Goal: Task Accomplishment & Management: Manage account settings

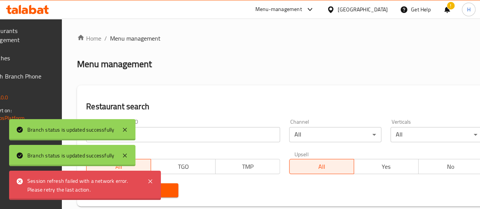
drag, startPoint x: 0, startPoint y: 0, endPoint x: 158, endPoint y: 132, distance: 206.1
click at [158, 132] on input "search" at bounding box center [183, 134] width 194 height 15
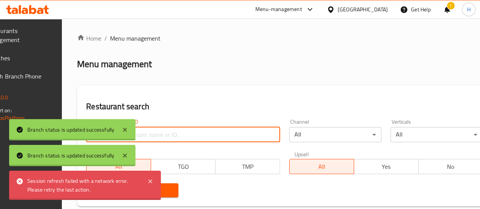
type input "فخار وحطب"
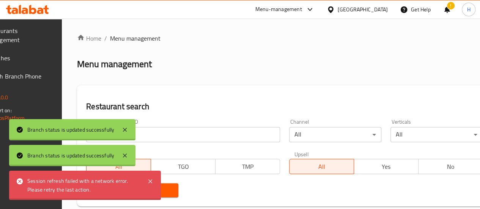
click at [172, 194] on span "Search" at bounding box center [132, 190] width 80 height 9
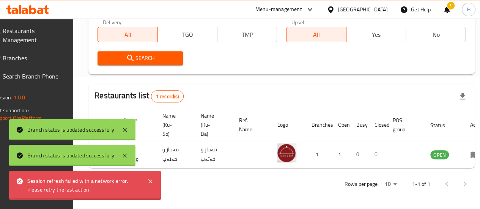
scroll to position [0, 74]
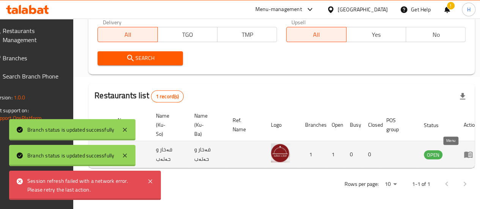
click at [469, 153] on icon "enhanced table" at bounding box center [470, 154] width 3 height 3
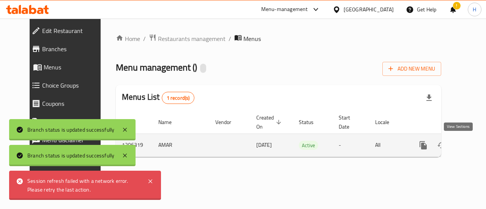
click at [474, 144] on icon "enhanced table" at bounding box center [477, 145] width 7 height 7
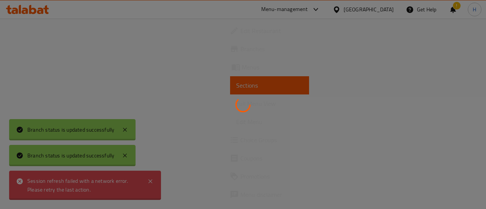
click at [125, 129] on div at bounding box center [243, 104] width 486 height 209
click at [124, 129] on div at bounding box center [243, 104] width 486 height 209
click at [431, 155] on div at bounding box center [243, 104] width 486 height 209
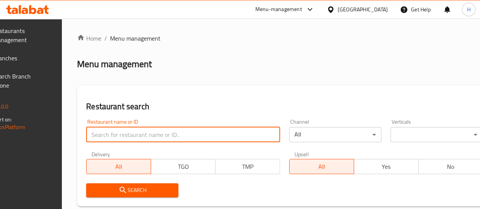
click at [142, 133] on input "search" at bounding box center [183, 134] width 194 height 15
type input "فخار وحطب"
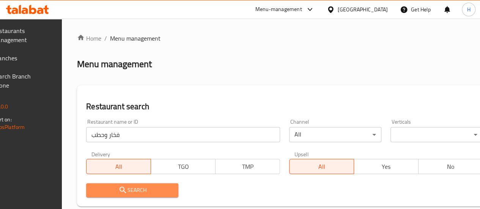
click at [162, 186] on span "Search" at bounding box center [132, 190] width 80 height 9
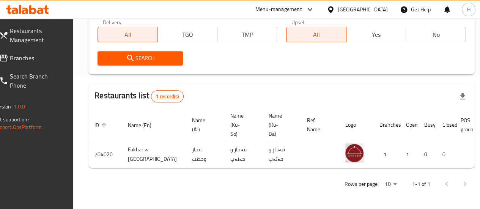
scroll to position [0, 74]
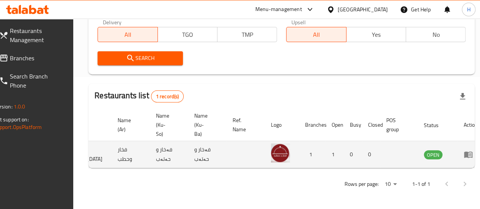
click at [464, 152] on icon "enhanced table" at bounding box center [468, 155] width 8 height 6
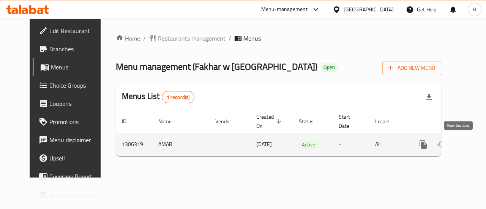
click at [474, 143] on icon "enhanced table" at bounding box center [477, 144] width 7 height 7
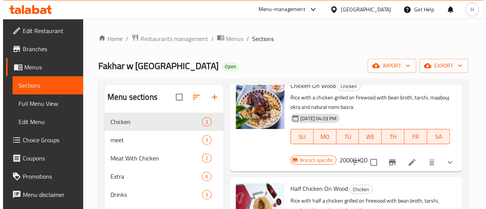
scroll to position [47, 0]
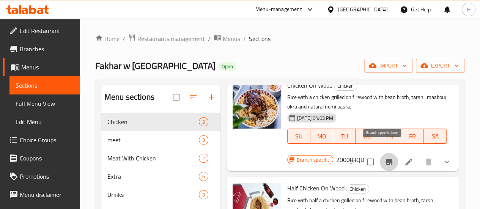
click at [386, 157] on icon "Branch-specific-item" at bounding box center [388, 161] width 9 height 9
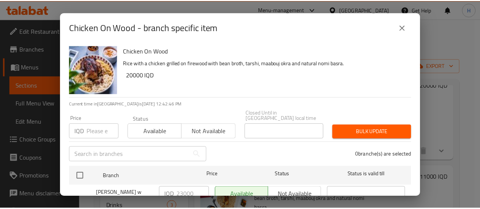
scroll to position [22, 0]
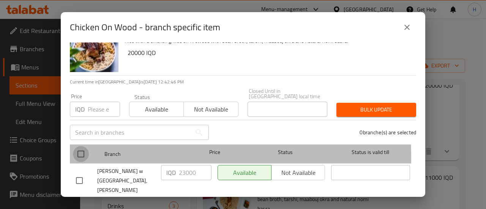
click at [79, 151] on input "checkbox" at bounding box center [81, 154] width 16 height 16
checkbox input "true"
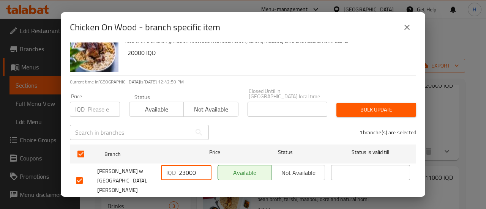
click at [181, 166] on input "23000" at bounding box center [195, 172] width 33 height 15
type input "21000"
click at [227, 203] on span "Save" at bounding box center [243, 207] width 334 height 9
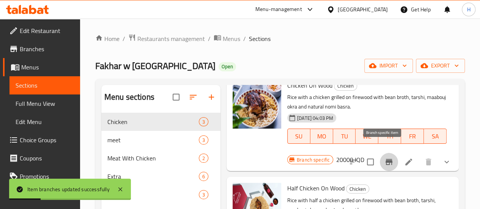
click at [386, 159] on icon "Branch-specific-item" at bounding box center [389, 162] width 7 height 6
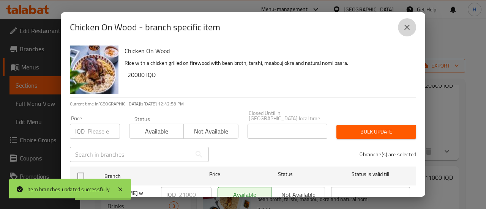
click at [406, 27] on icon "close" at bounding box center [406, 27] width 5 height 5
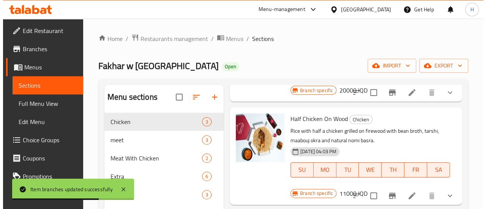
scroll to position [117, 0]
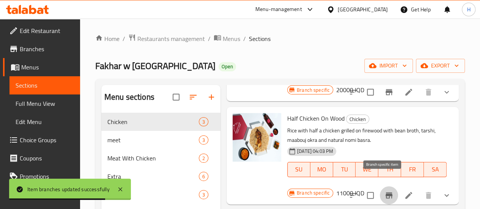
click at [384, 191] on icon "Branch-specific-item" at bounding box center [388, 195] width 9 height 9
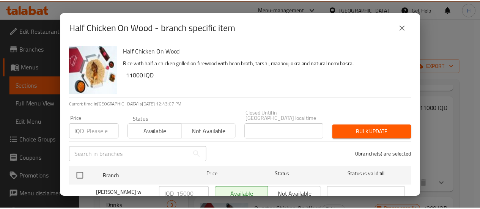
scroll to position [22, 0]
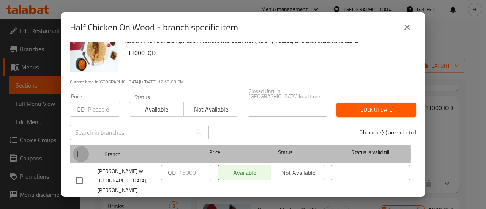
click at [78, 149] on input "checkbox" at bounding box center [81, 154] width 16 height 16
checkbox input "true"
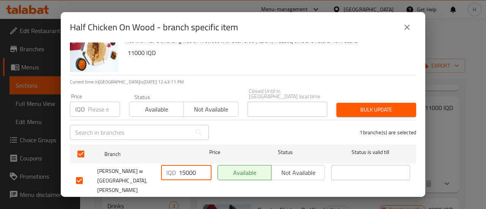
click at [183, 165] on input "15000" at bounding box center [195, 172] width 33 height 15
click at [186, 166] on input "11000" at bounding box center [195, 172] width 33 height 15
type input "11500"
click at [224, 203] on span "Save" at bounding box center [243, 207] width 334 height 9
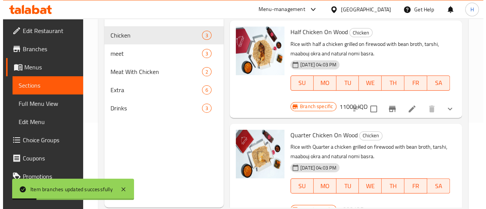
scroll to position [106, 0]
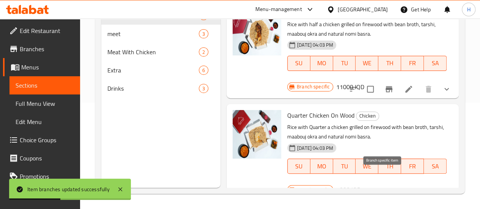
click at [386, 189] on icon "Branch-specific-item" at bounding box center [389, 192] width 7 height 6
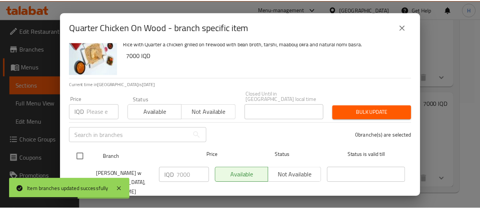
scroll to position [22, 0]
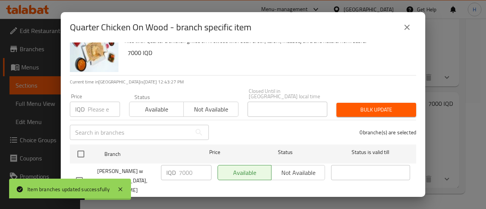
click at [457, 158] on div "Quarter Chicken On Wood - branch specific item Quarter Chicken On Wood Rice wit…" at bounding box center [243, 104] width 486 height 209
click at [465, 132] on div "Quarter Chicken On Wood - branch specific item Quarter Chicken On Wood Rice wit…" at bounding box center [243, 104] width 486 height 209
click at [399, 28] on button "close" at bounding box center [407, 27] width 18 height 18
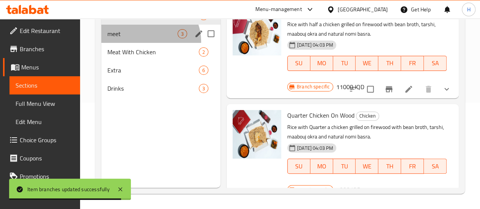
click at [150, 43] on div "meet 3" at bounding box center [160, 34] width 119 height 18
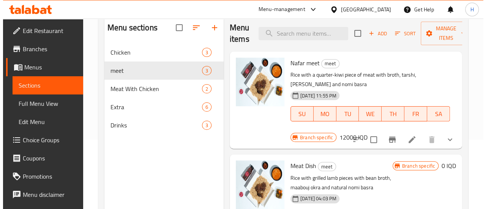
scroll to position [69, 0]
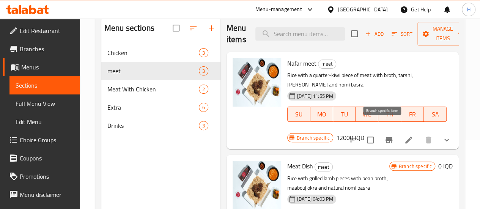
click at [389, 131] on button "Branch-specific-item" at bounding box center [389, 140] width 18 height 18
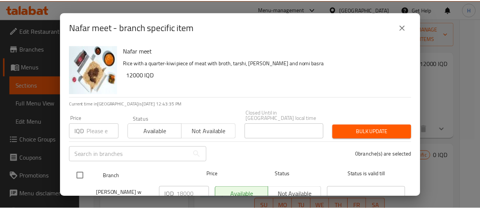
scroll to position [22, 0]
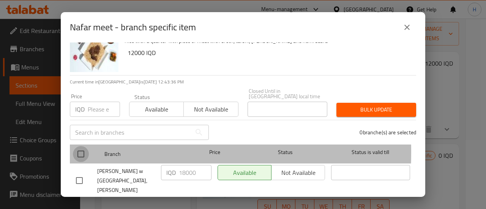
click at [83, 146] on input "checkbox" at bounding box center [81, 154] width 16 height 16
checkbox input "true"
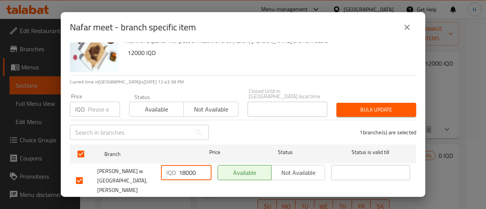
click at [181, 166] on input "18000" at bounding box center [195, 172] width 33 height 15
type input "12000"
click at [196, 203] on span "Save" at bounding box center [243, 207] width 334 height 9
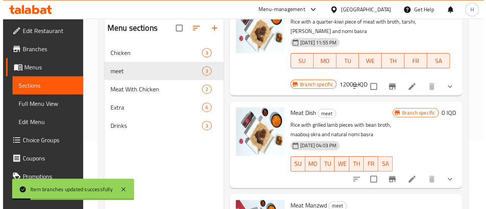
scroll to position [54, 0]
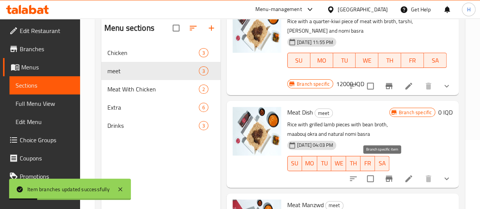
click at [390, 170] on button "Branch-specific-item" at bounding box center [389, 179] width 18 height 18
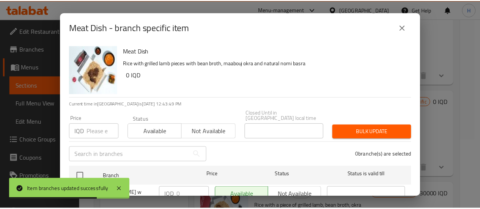
scroll to position [22, 0]
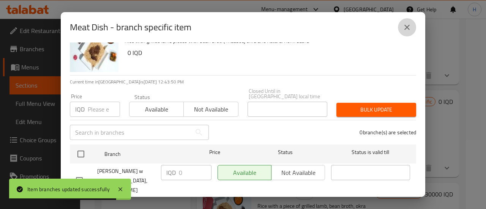
click at [403, 32] on button "close" at bounding box center [407, 27] width 18 height 18
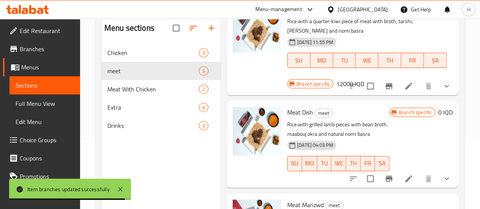
scroll to position [92, 0]
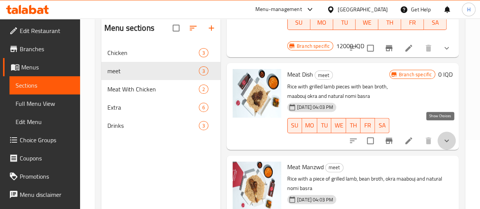
click at [442, 136] on icon "show more" at bounding box center [446, 140] width 9 height 9
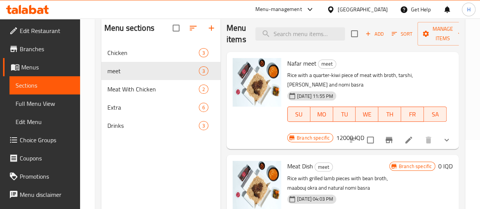
scroll to position [65, 0]
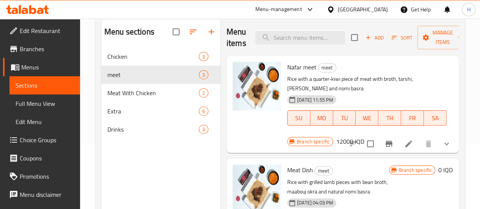
click at [131, 98] on span "Meat With Chicken" at bounding box center [142, 92] width 70 height 9
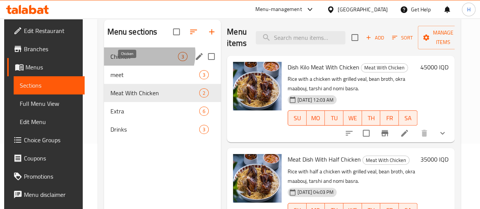
click at [143, 61] on span "Chicken" at bounding box center [144, 56] width 68 height 9
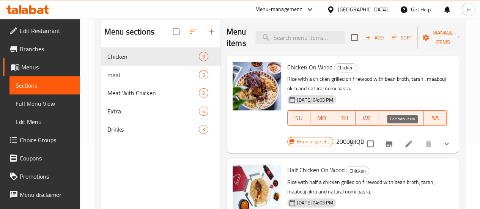
click at [405, 140] on icon at bounding box center [408, 143] width 7 height 7
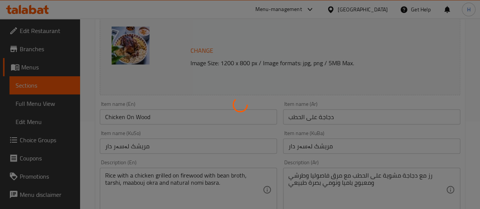
scroll to position [88, 0]
type input "الإضافات:"
type input "زیادە:"
type input "0"
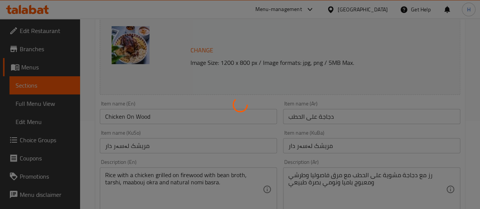
type input "0"
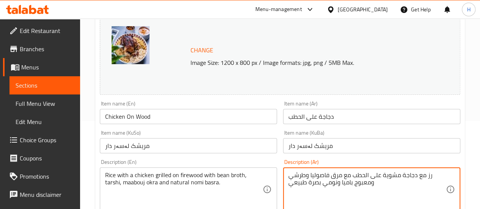
click at [403, 176] on textarea "رز مع دجاجة مشوية على الحطب مع مرق فاصوليا وطرشي ومعبوج باميا ونومي بصرة طبيعي" at bounding box center [366, 190] width 157 height 36
click at [383, 174] on textarea "رز مع دجاج ذبح مشوية على الحطب مع مرق فاصوليا وطرشي ومعبوج باميا ونومي بصرة طبي…" at bounding box center [366, 190] width 157 height 36
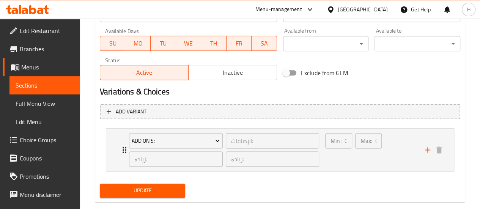
scroll to position [456, 0]
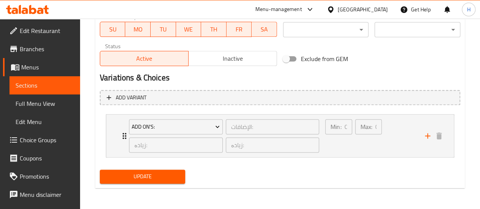
type textarea "رز مع دجاج ذبح مشوي على الحطب مع مرق فاصوليا وطرشي ومعبوج باميا ونومي بصرة طبيعي"
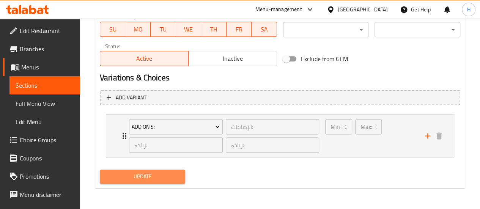
click at [170, 170] on button "Update" at bounding box center [143, 177] width 86 height 14
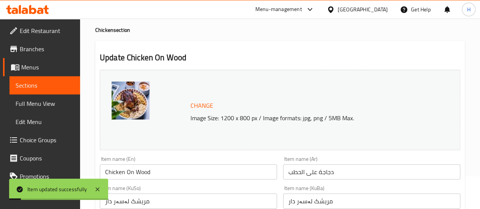
scroll to position [0, 0]
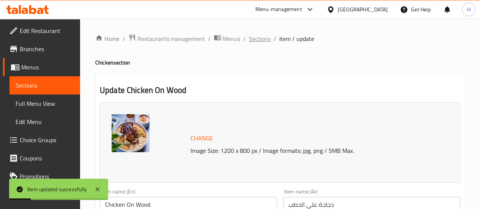
click at [259, 41] on span "Sections" at bounding box center [260, 38] width 22 height 9
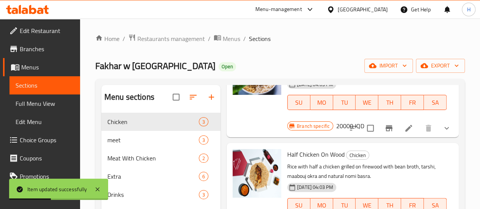
scroll to position [99, 0]
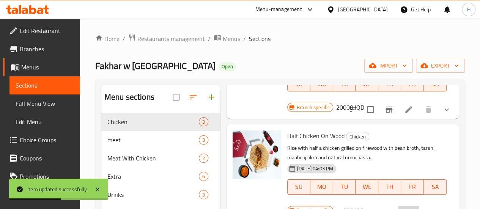
click at [404, 208] on icon at bounding box center [408, 212] width 9 height 9
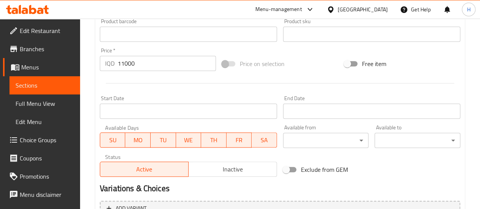
scroll to position [456, 0]
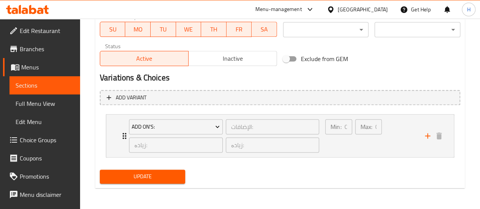
type textarea "رز مع نصف دجاجة ذبح مشوية على الحطب مع مرق فاصوليا وطرشي ومعبوج باميا ونومي بصر…"
click at [169, 170] on button "Update" at bounding box center [143, 177] width 86 height 14
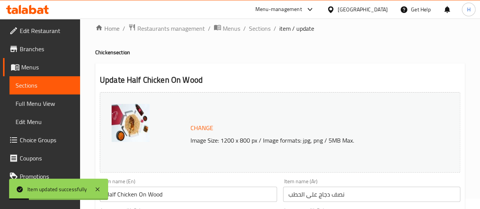
scroll to position [0, 0]
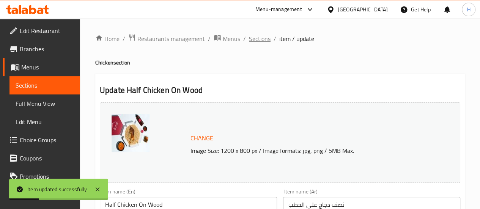
click at [260, 43] on span "Sections" at bounding box center [260, 38] width 22 height 9
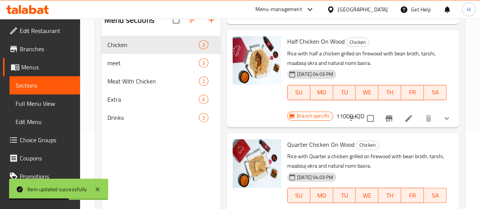
scroll to position [80, 0]
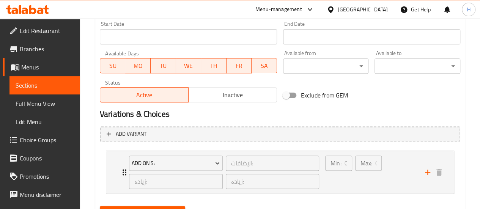
scroll to position [456, 0]
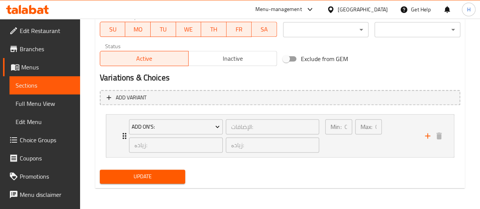
type textarea "رز مع ربع دجاجة ذبح مشوية على الحطب مع مرق فاصوليا وطرشي ومعبوج باميا ونومي بصر…"
click at [176, 170] on button "Update" at bounding box center [143, 177] width 86 height 14
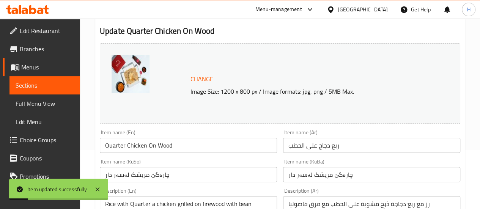
scroll to position [0, 0]
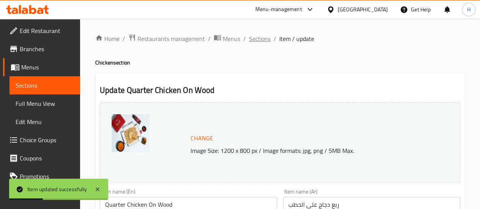
click at [254, 38] on span "Sections" at bounding box center [260, 38] width 22 height 9
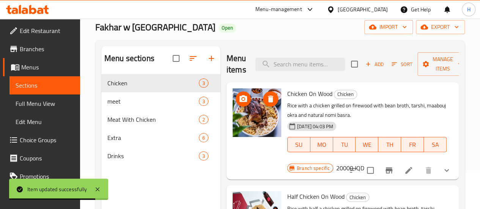
scroll to position [38, 0]
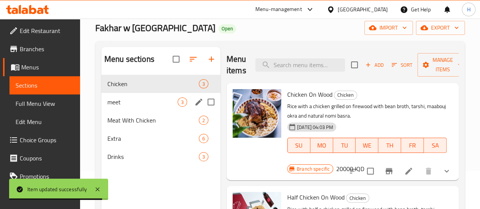
click at [145, 107] on span "meet" at bounding box center [142, 102] width 70 height 9
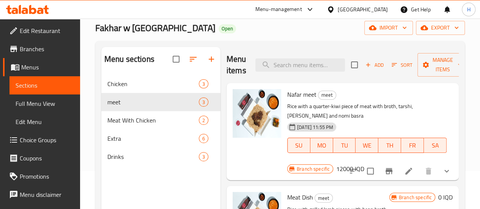
scroll to position [23, 0]
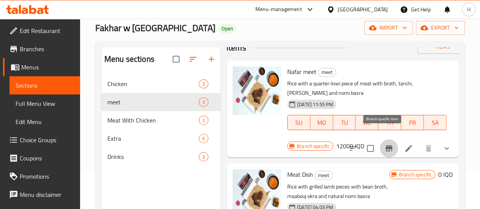
click at [388, 139] on button "Branch-specific-item" at bounding box center [389, 148] width 18 height 18
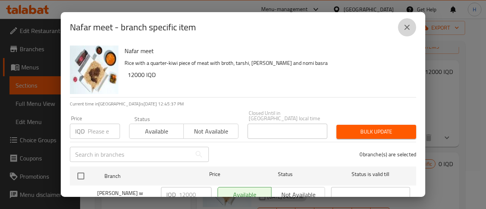
click at [405, 27] on icon "close" at bounding box center [406, 27] width 9 height 9
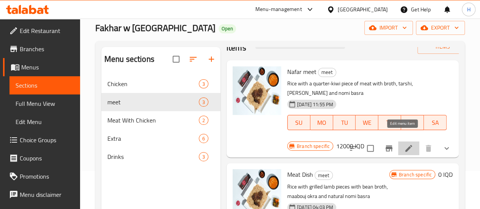
click at [404, 144] on icon at bounding box center [408, 148] width 9 height 9
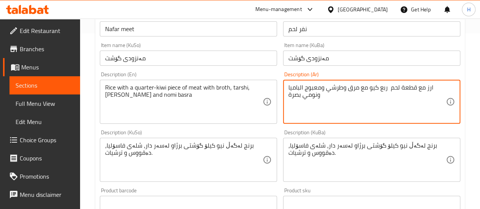
scroll to position [176, 0]
click at [406, 87] on textarea "ارز مع قطعة لحم عراقي ربع كيو مع مرق وطرشي ومعبوج الباميا ونومي بصرة" at bounding box center [366, 101] width 157 height 36
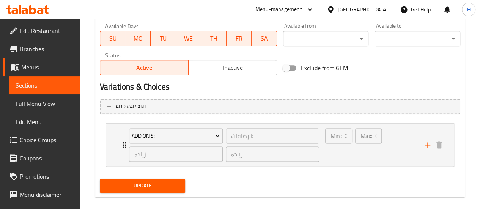
scroll to position [456, 0]
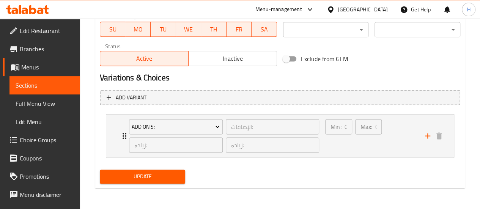
type textarea "ارز مع لحم عراقي ربع كيو مع مرق وطرشي ومعبوج الباميا ونومي بصرة"
click at [145, 170] on button "Update" at bounding box center [143, 177] width 86 height 14
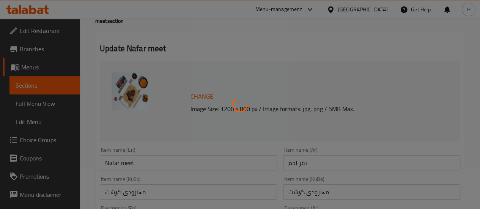
scroll to position [0, 0]
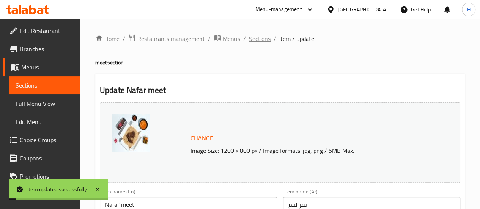
click at [265, 38] on span "Sections" at bounding box center [260, 38] width 22 height 9
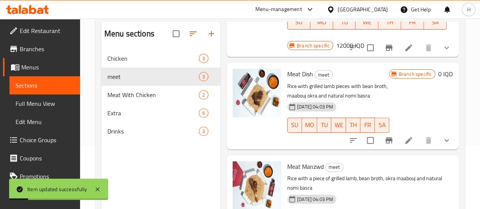
scroll to position [64, 0]
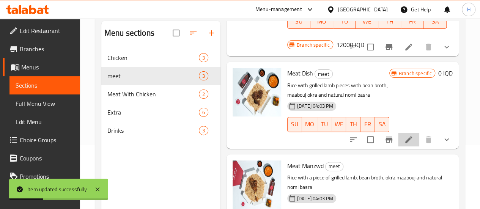
click at [410, 133] on li at bounding box center [408, 140] width 21 height 14
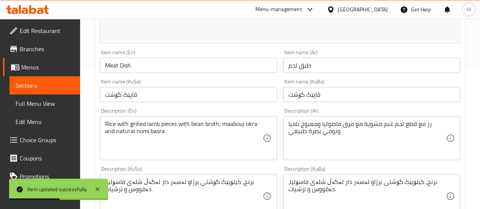
scroll to position [140, 0]
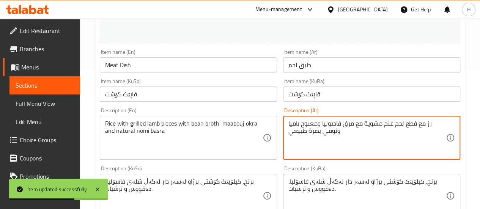
click at [406, 123] on textarea "رز مع قطع لحم غنم مشوية مع مرق فاصوليا ومعبوج باميا ونومي بصرة طبيعي" at bounding box center [366, 138] width 157 height 36
click at [411, 121] on textarea "رز مع قطع لحم غنم مشوية مع مرق فاصوليا ومعبوج باميا ونومي بصرة طبيعي" at bounding box center [366, 138] width 157 height 36
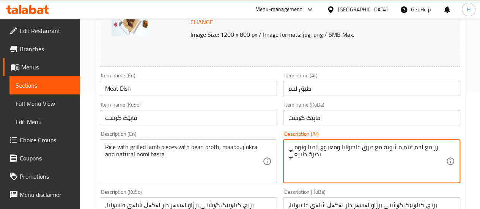
scroll to position [122, 0]
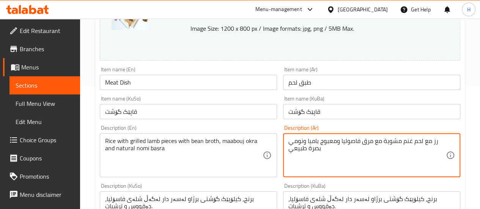
click at [407, 142] on textarea "رز مع لحم غنم مشوية مع مرق فاصوليا ومعبوج باميا ونومي بصرة طبيعي" at bounding box center [366, 155] width 157 height 36
click at [384, 139] on textarea "رز مع لحم عراقي مشوية مع مرق فاصوليا ومعبوج باميا ونومي بصرة طبيعي" at bounding box center [366, 155] width 157 height 36
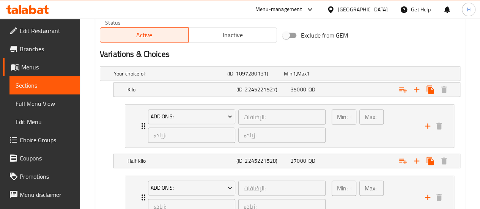
scroll to position [540, 0]
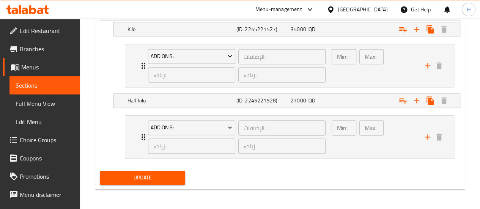
type textarea "رز مع لحم عراقي مشوي مع مرق فاصوليا ومعبوج باميا ونومي بصرة طبيعي"
click at [166, 165] on div "Your choice of: (ID: 1097280131) Min 1 , Max 1 Name (En) Your choice of: Name (…" at bounding box center [280, 85] width 367 height 165
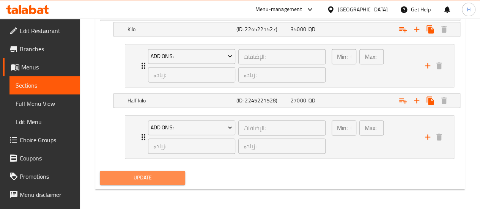
click at [158, 174] on span "Update" at bounding box center [143, 177] width 74 height 9
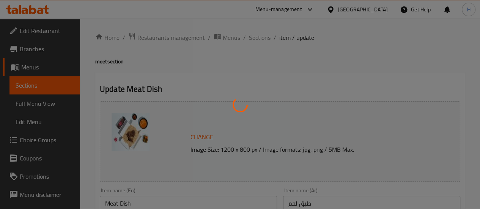
scroll to position [0, 0]
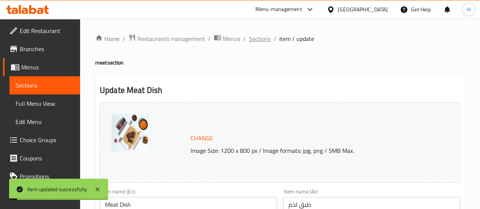
click at [266, 35] on span "Sections" at bounding box center [260, 38] width 22 height 9
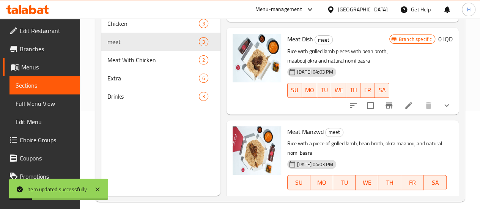
scroll to position [106, 0]
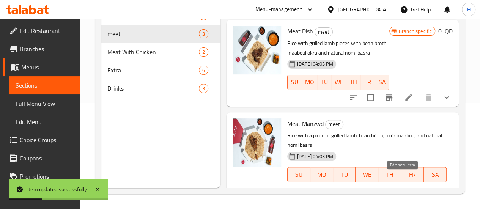
click at [404, 196] on icon at bounding box center [408, 200] width 9 height 9
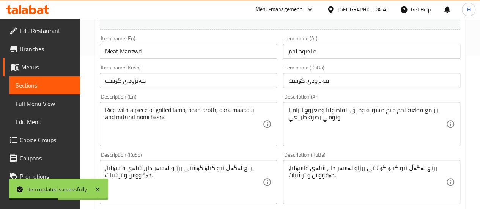
scroll to position [159, 0]
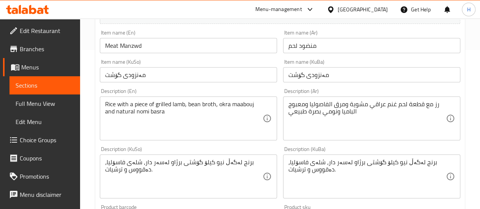
click at [345, 100] on div "رز مع قطعة لحم غنم عراقي مشوية ومرق الفاصوليا ومعبوج الباميا ونومي بصرة طبيعي D…" at bounding box center [371, 118] width 177 height 44
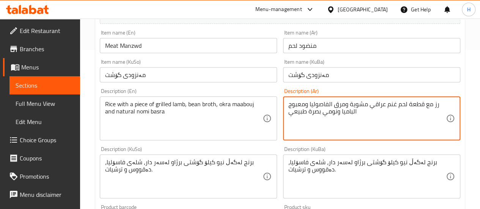
click at [348, 103] on textarea "رز مع قطعة لحم غنم عراقي مشوية ومرق الفاصوليا ومعبوج الباميا ونومي بصرة طبيعي" at bounding box center [366, 119] width 157 height 36
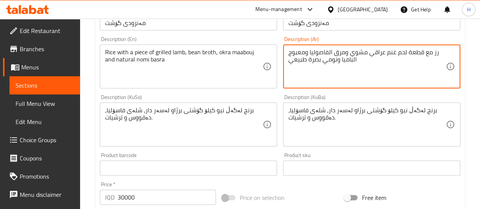
type textarea "رز مع قطعة لحم غنم عراقي مشوي ومرق الفاصوليا ومعبوج الباميا ونومي بصرة طبيعي"
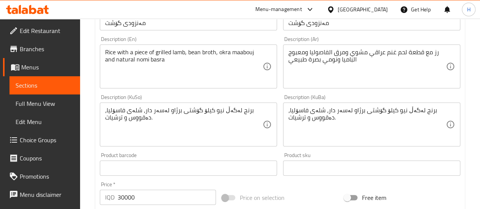
click at [348, 103] on div "برنج لەگەڵ نیو کیلۆ گۆشتی برژاو لەسەر دار، شلەی فاسۆلیا، دەقووس و ترشیات. Descr…" at bounding box center [371, 124] width 177 height 44
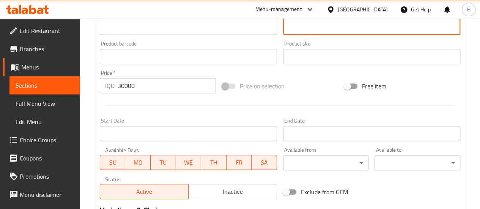
scroll to position [456, 0]
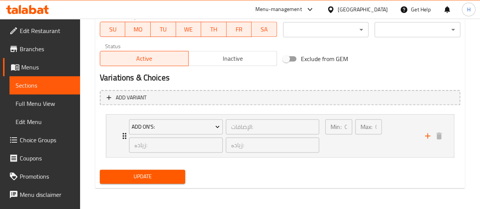
type textarea "برنج لەگەڵ نیو کیلۆ گۆشتی برژاو لەسەر دار، شلەی فاسۆلیا، دەقووس و ترشیات."
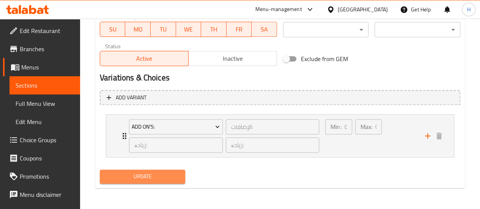
click at [181, 179] on button "Update" at bounding box center [143, 177] width 86 height 14
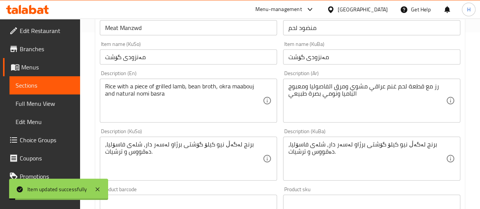
scroll to position [0, 0]
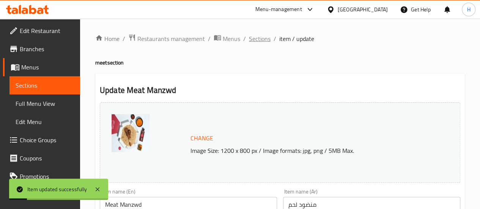
click at [262, 39] on span "Sections" at bounding box center [260, 38] width 22 height 9
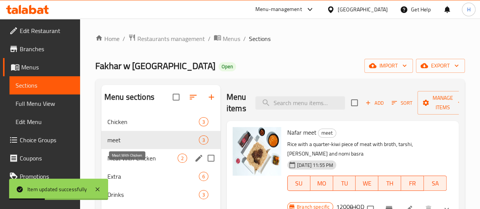
click at [128, 163] on span "Meat With Chicken" at bounding box center [142, 158] width 70 height 9
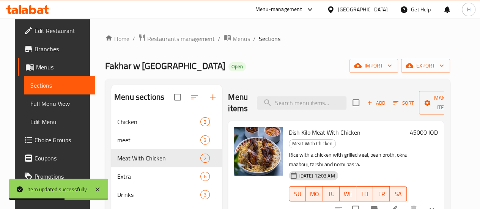
click at [397, 202] on li at bounding box center [393, 209] width 21 height 14
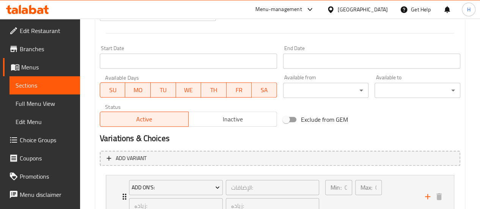
scroll to position [456, 0]
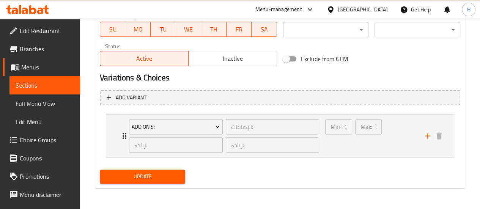
type textarea "رز مع دجاجة ذبح مع كيلو لحم عجل مشوي مرق فاصوليا ومعبوج الباميا وطرشي ونومي بصره"
click at [154, 176] on span "Update" at bounding box center [143, 176] width 74 height 9
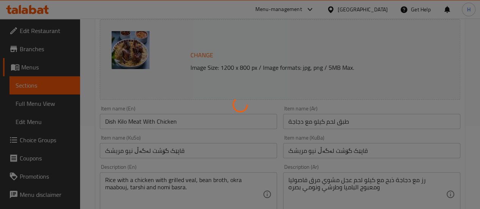
scroll to position [0, 0]
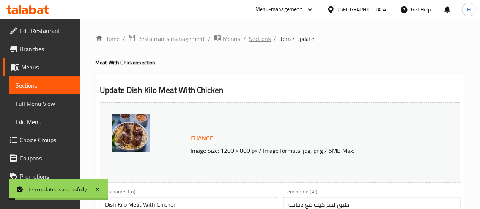
click at [260, 39] on span "Sections" at bounding box center [260, 38] width 22 height 9
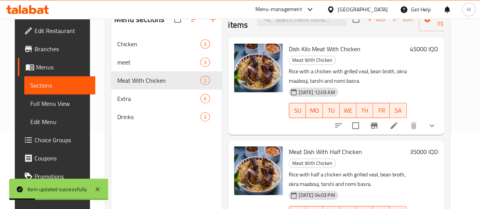
scroll to position [106, 0]
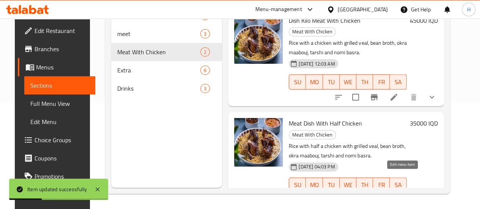
click at [398, 196] on icon at bounding box center [393, 200] width 9 height 9
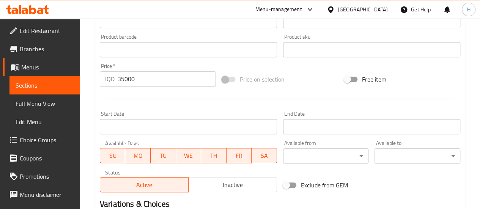
scroll to position [456, 0]
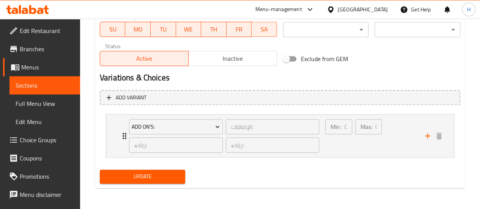
type textarea "رز مع نصف دجاجة ذبح مع نصف لحم عجل مشوي مرق فاصوليا ومعبوج الباميا وطرشي ونومي …"
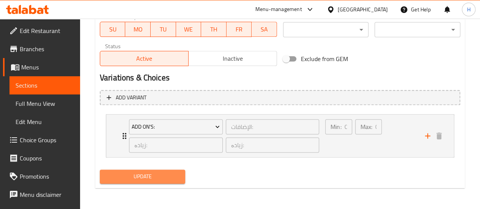
click at [156, 172] on span "Update" at bounding box center [143, 176] width 74 height 9
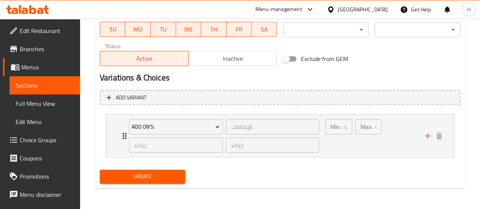
click at [35, 13] on icon at bounding box center [32, 9] width 7 height 9
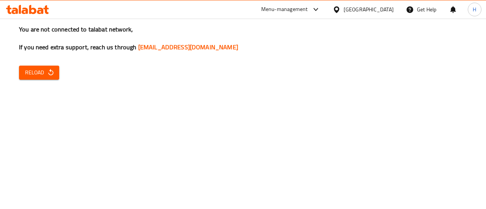
click at [33, 82] on div "You are not connected to talabat network, If you need extra support, reach us t…" at bounding box center [243, 104] width 486 height 209
click at [35, 76] on span "Reload" at bounding box center [39, 72] width 28 height 9
click at [35, 75] on span "Reload" at bounding box center [39, 72] width 28 height 9
click at [31, 16] on div at bounding box center [27, 9] width 55 height 15
click at [33, 10] on icon at bounding box center [27, 9] width 43 height 9
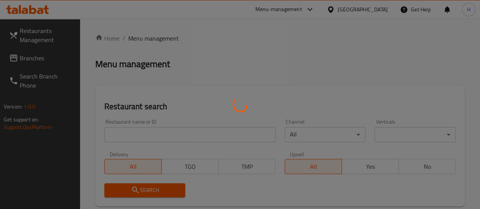
click at [141, 129] on div at bounding box center [240, 104] width 480 height 209
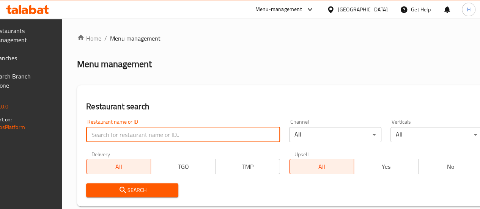
click at [141, 130] on input "search" at bounding box center [183, 134] width 194 height 15
type input "ا"
type input "حمو"
click button "Search" at bounding box center [132, 190] width 92 height 14
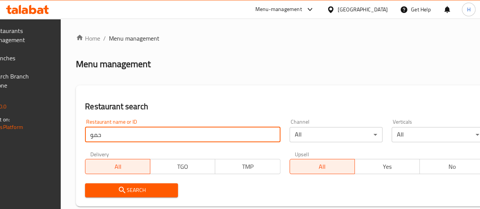
click at [175, 136] on input "حمو" at bounding box center [182, 134] width 195 height 15
type input "hamo"
click button "Search" at bounding box center [131, 190] width 93 height 14
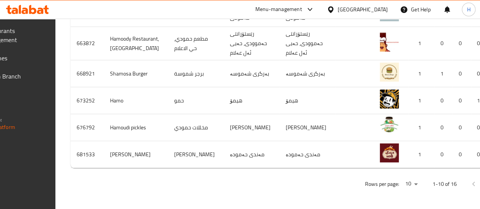
scroll to position [0, 85]
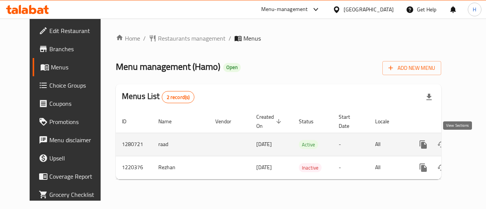
click at [473, 148] on icon "enhanced table" at bounding box center [477, 144] width 9 height 9
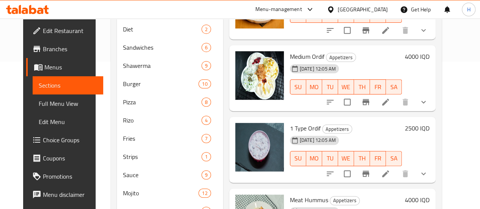
scroll to position [148, 0]
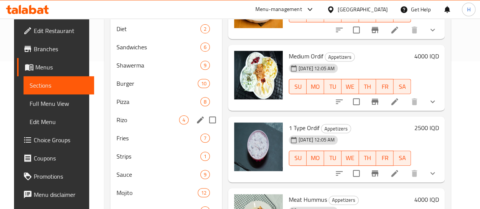
click at [130, 122] on div "Rizo 4" at bounding box center [166, 120] width 112 height 18
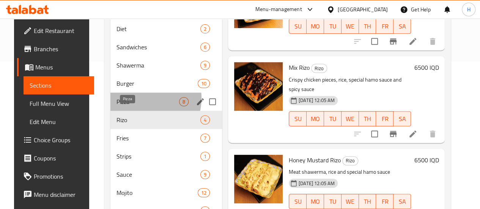
click at [135, 106] on span "Pizza" at bounding box center [148, 101] width 63 height 9
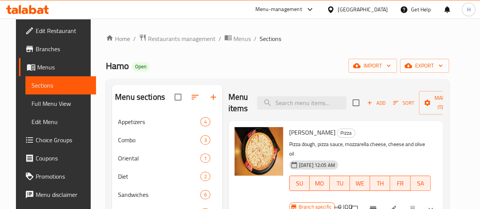
scroll to position [38, 0]
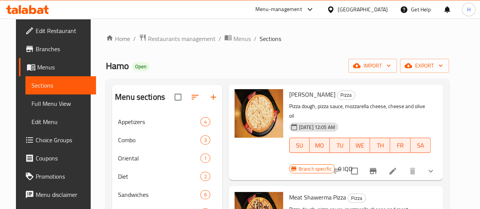
click at [395, 164] on li at bounding box center [392, 171] width 21 height 14
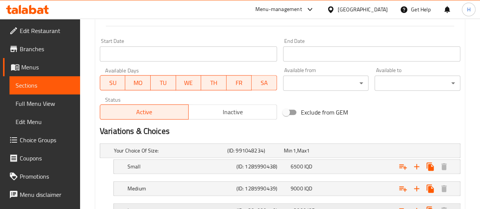
scroll to position [402, 0]
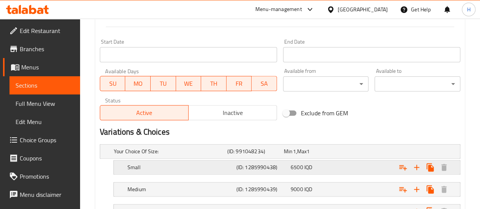
click at [148, 155] on h5 "Small" at bounding box center [169, 152] width 110 height 8
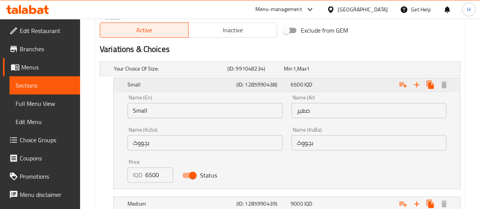
scroll to position [483, 0]
click at [152, 85] on h5 "Small" at bounding box center [181, 86] width 106 height 8
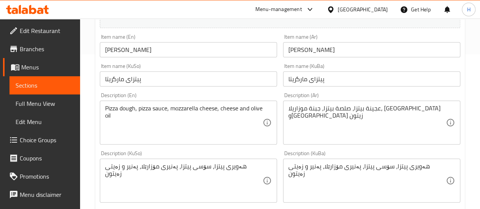
scroll to position [0, 0]
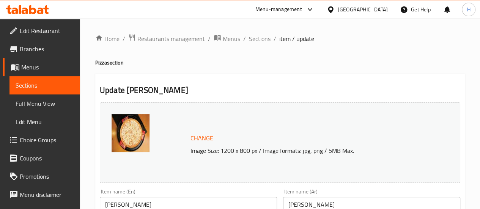
click at [39, 12] on icon at bounding box center [40, 11] width 6 height 6
